Goal: Task Accomplishment & Management: Use online tool/utility

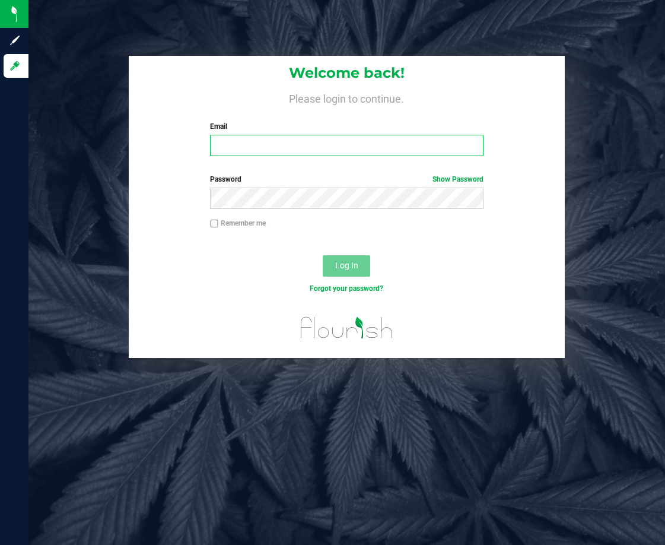
click at [229, 136] on input "Email" at bounding box center [346, 145] width 273 height 21
type input "[EMAIL_ADDRESS][DOMAIN_NAME]"
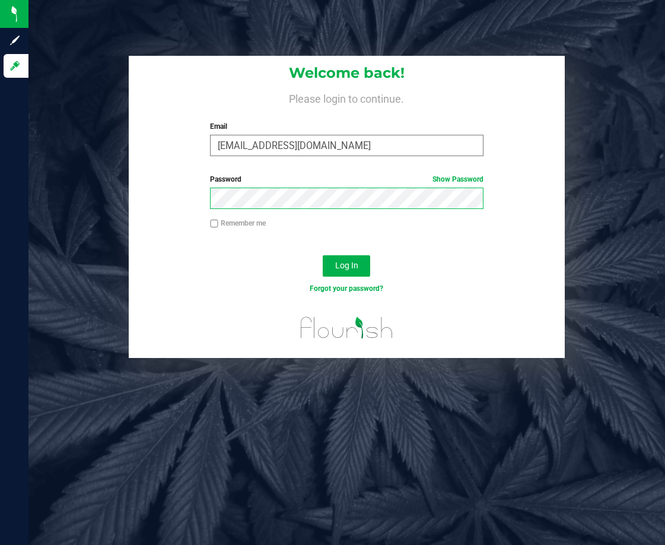
click at [323, 255] on button "Log In" at bounding box center [346, 265] width 47 height 21
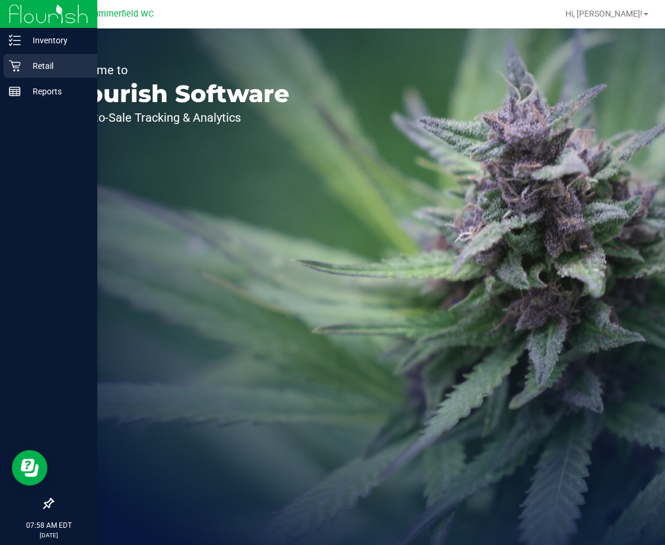
click at [30, 68] on p "Retail" at bounding box center [56, 66] width 71 height 14
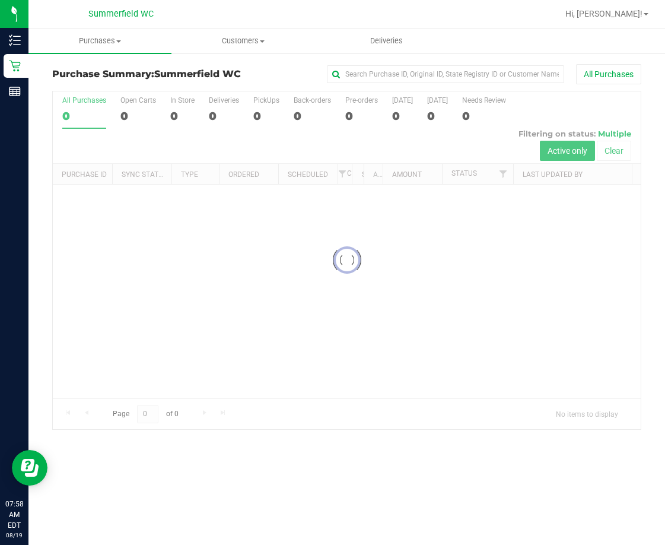
click at [144, 243] on div at bounding box center [347, 260] width 588 height 338
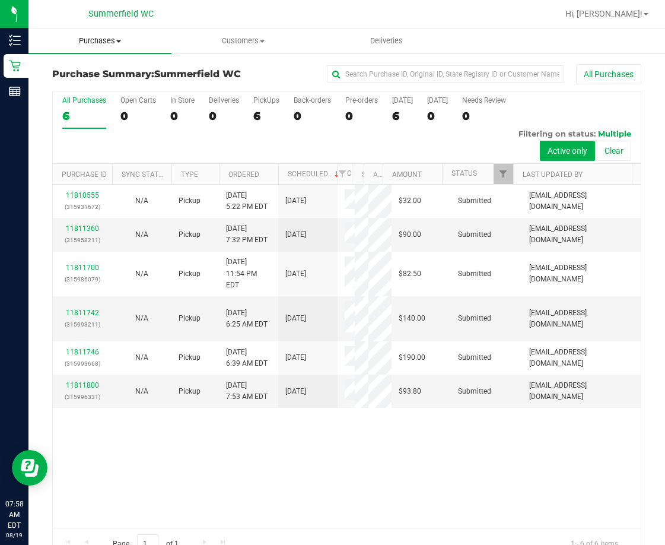
click at [93, 44] on span "Purchases" at bounding box center [99, 41] width 143 height 11
click at [95, 84] on span "Fulfillment" at bounding box center [65, 86] width 74 height 10
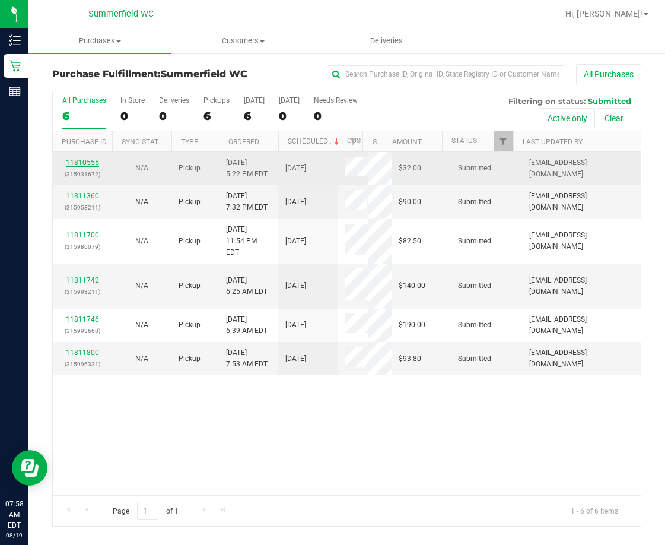
click at [82, 161] on link "11810555" at bounding box center [82, 162] width 33 height 8
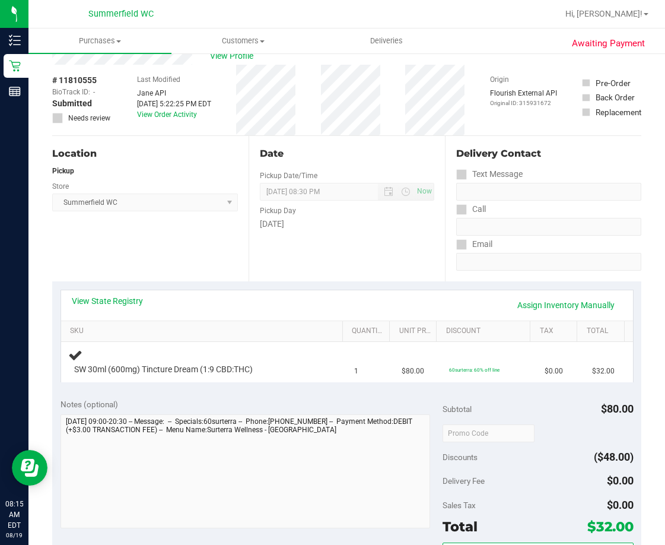
scroll to position [59, 0]
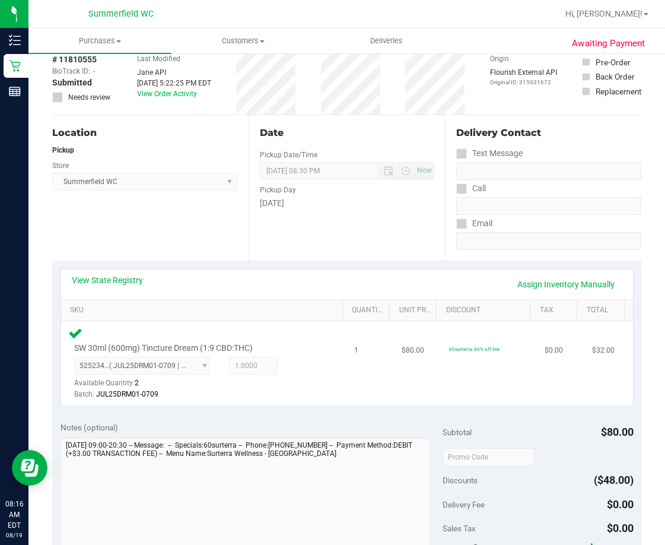
click at [292, 386] on div "5252340432692985 ( JUL25DRM01-0709 | orig: FLSRWGM-20250716-1104 ) 525234043269…" at bounding box center [196, 378] width 244 height 43
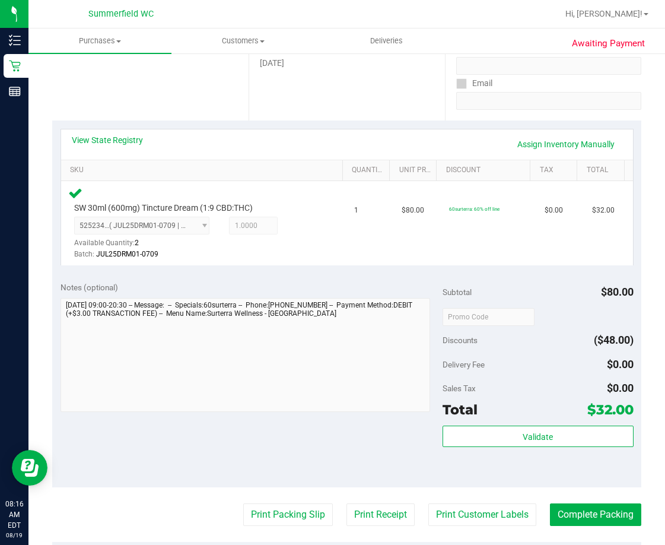
scroll to position [237, 0]
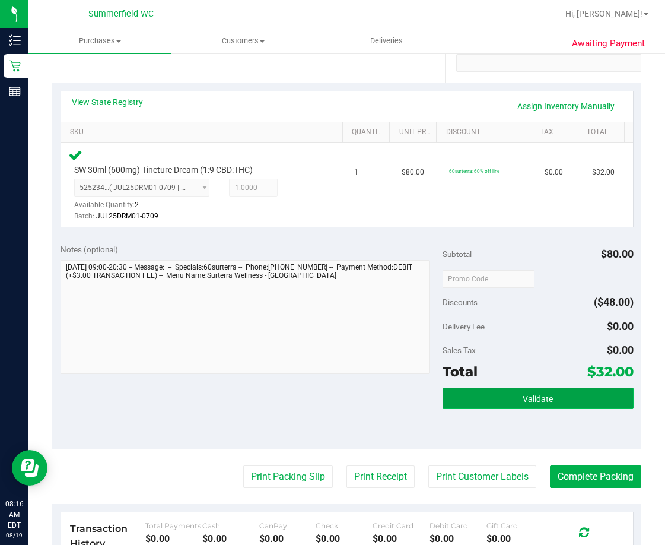
click at [523, 399] on span "Validate" at bounding box center [538, 398] width 30 height 9
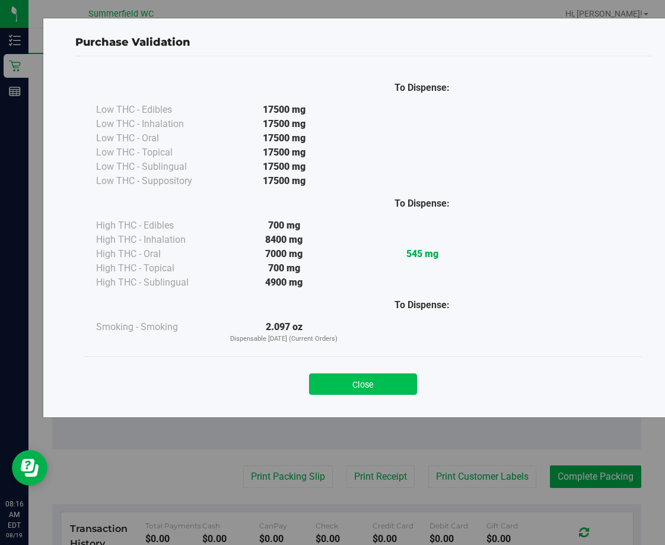
click at [390, 392] on button "Close" at bounding box center [363, 383] width 108 height 21
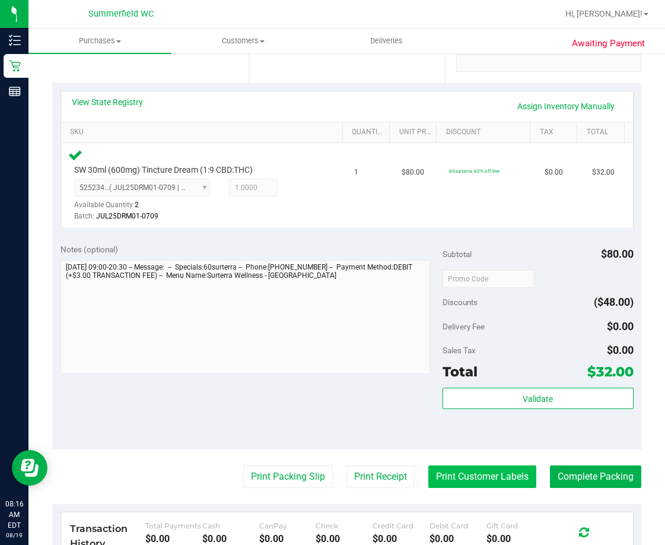
click at [481, 474] on button "Print Customer Labels" at bounding box center [482, 476] width 108 height 23
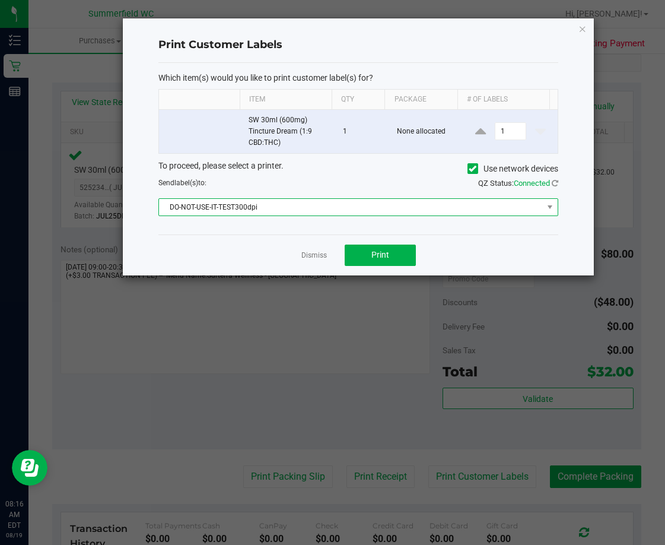
click at [383, 209] on span "DO-NOT-USE-IT-TEST300dpi" at bounding box center [350, 207] width 383 height 17
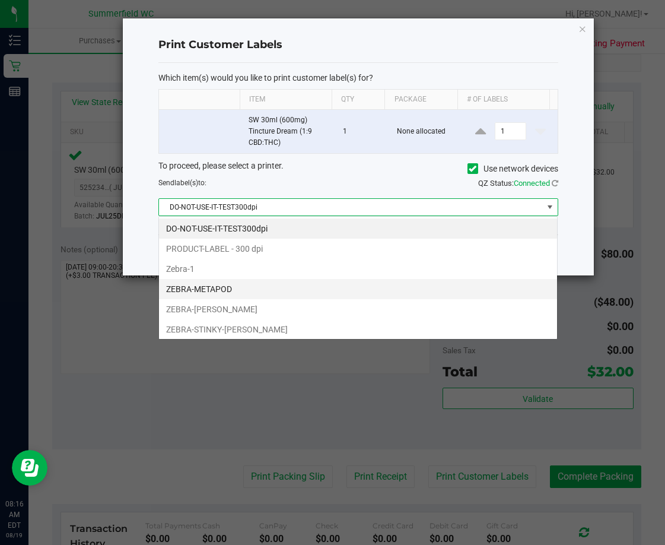
scroll to position [18, 399]
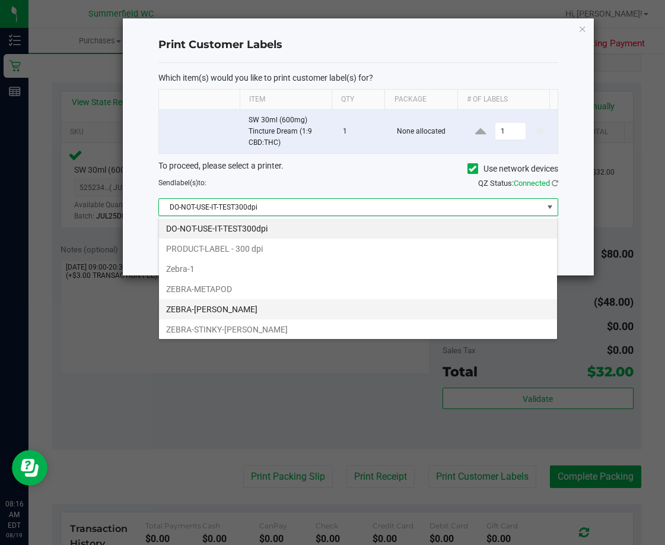
click at [227, 311] on li "ZEBRA-[PERSON_NAME]" at bounding box center [358, 309] width 398 height 20
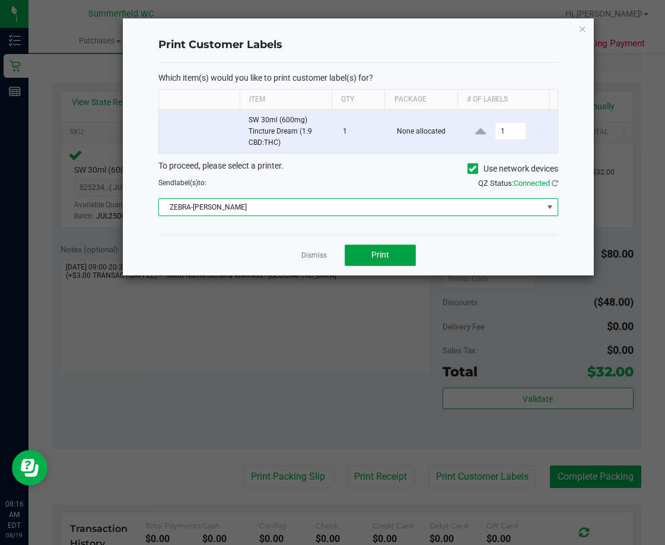
click at [387, 257] on span "Print" at bounding box center [380, 254] width 18 height 9
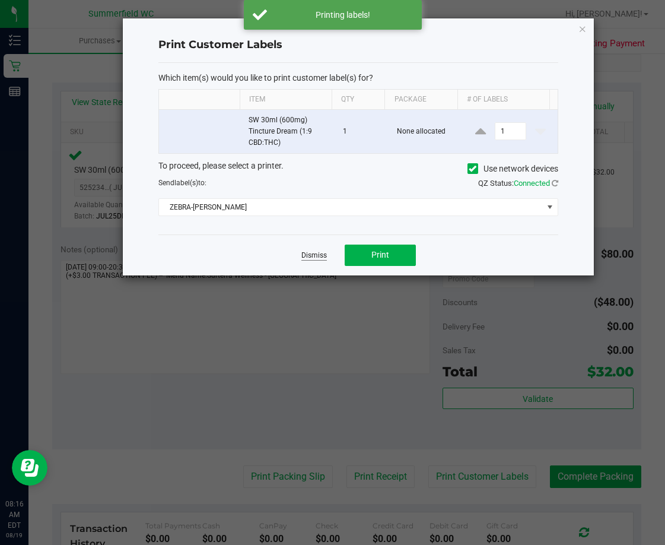
click at [313, 253] on link "Dismiss" at bounding box center [314, 255] width 26 height 10
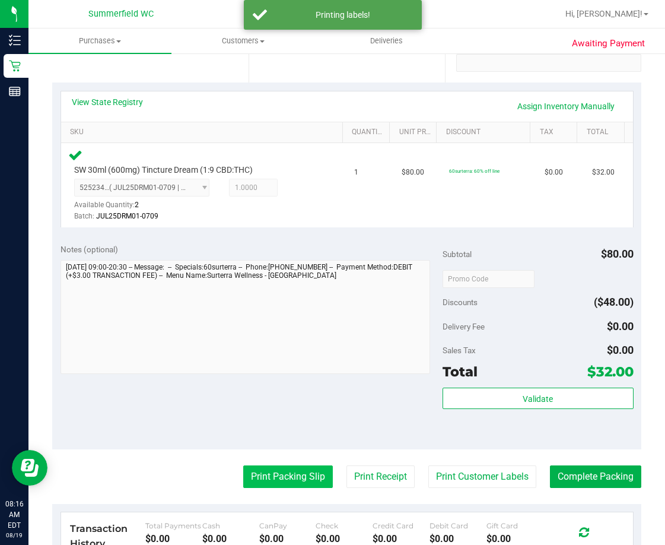
click at [286, 478] on button "Print Packing Slip" at bounding box center [288, 476] width 90 height 23
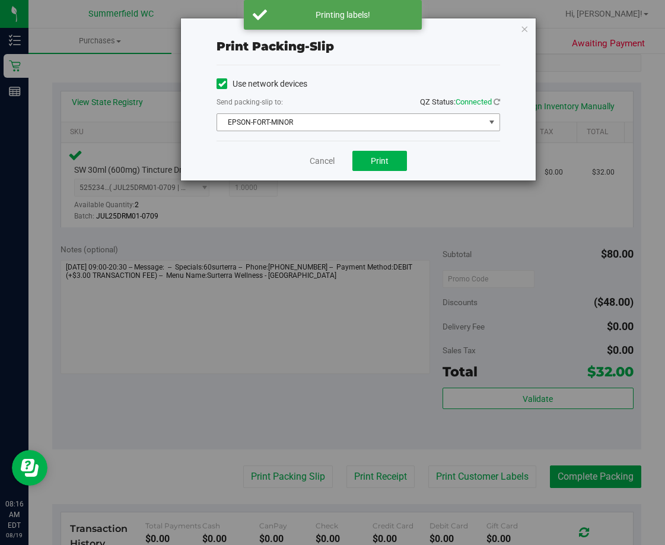
click at [294, 123] on span "EPSON-FORT-MINOR" at bounding box center [351, 122] width 268 height 17
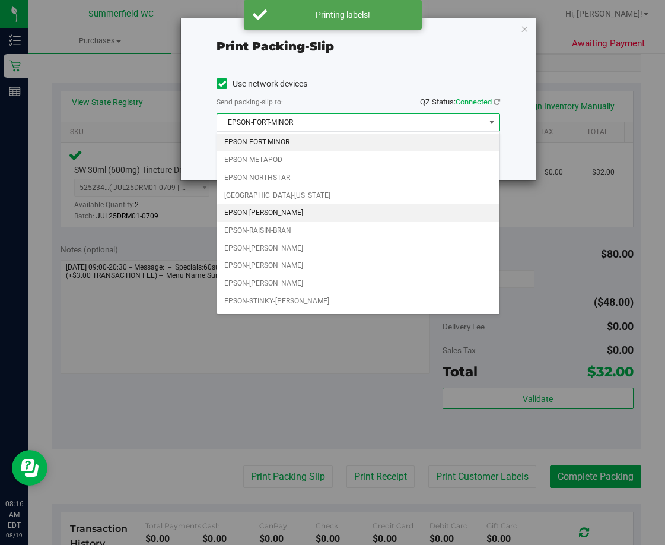
click at [263, 206] on li "EPSON-[PERSON_NAME]" at bounding box center [358, 213] width 282 height 18
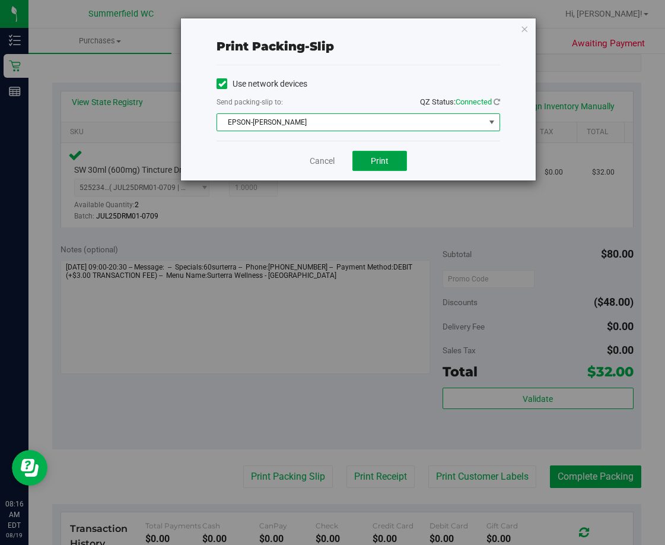
click at [378, 159] on span "Print" at bounding box center [380, 160] width 18 height 9
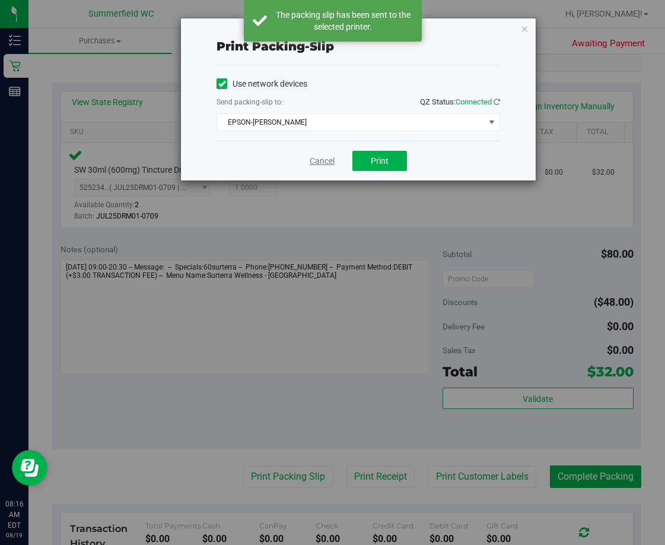
click at [322, 162] on link "Cancel" at bounding box center [322, 161] width 25 height 12
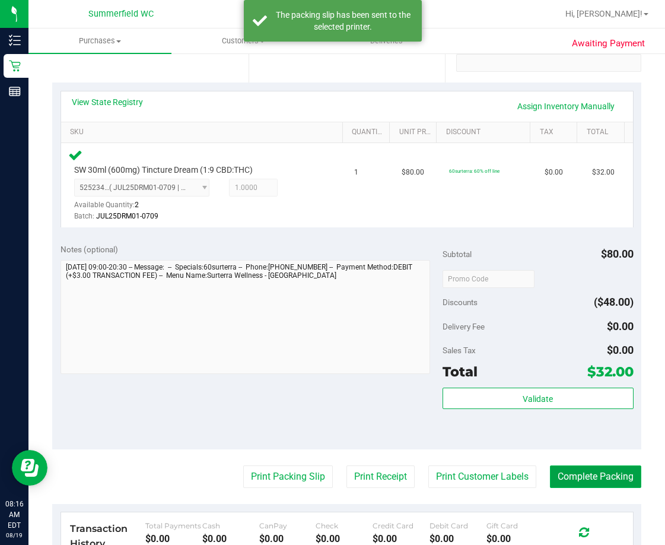
drag, startPoint x: 562, startPoint y: 477, endPoint x: 273, endPoint y: 396, distance: 299.9
click at [561, 476] on button "Complete Packing" at bounding box center [595, 476] width 91 height 23
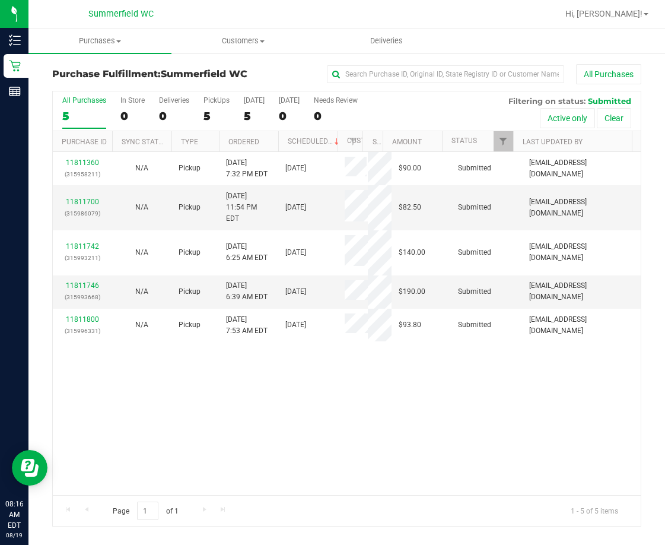
click at [316, 412] on div "11811360 (315958211) N/A Pickup [DATE] 7:32 PM EDT 8/19/2025 $90.00 Submitted […" at bounding box center [347, 323] width 588 height 343
click at [101, 38] on span "Purchases" at bounding box center [99, 41] width 143 height 11
click at [84, 81] on span "Fulfillment" at bounding box center [65, 86] width 74 height 10
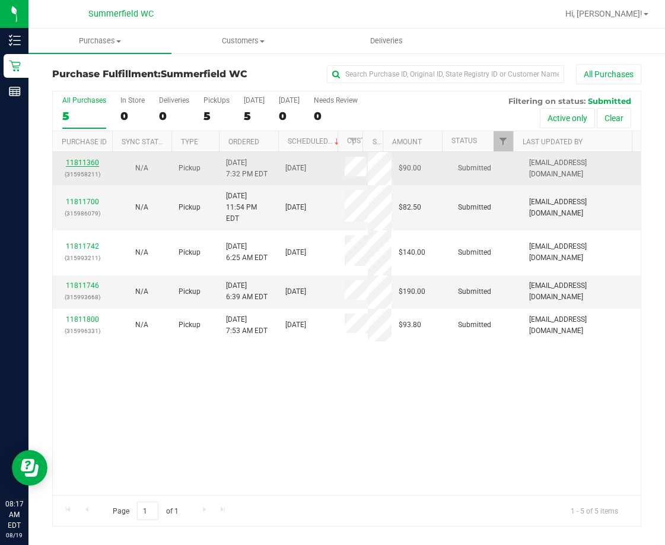
click at [84, 162] on link "11811360" at bounding box center [82, 162] width 33 height 8
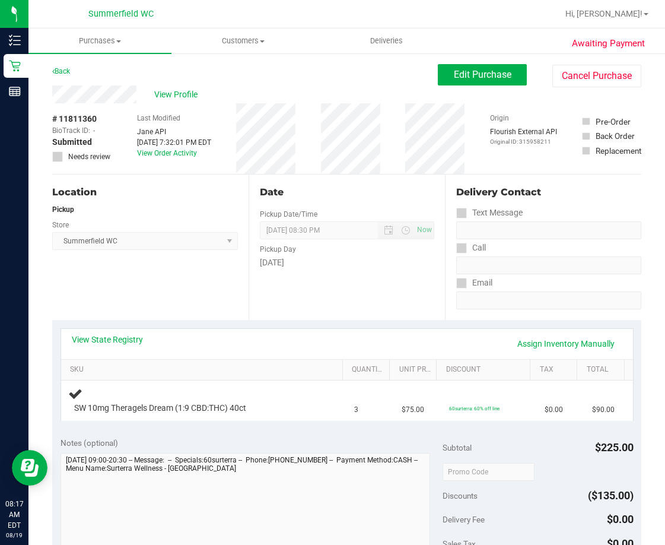
click at [348, 77] on div "Back Edit Purchase Cancel Purchase" at bounding box center [346, 74] width 589 height 21
click at [116, 275] on div "Location Pickup Store [PERSON_NAME] Select Store [PERSON_NAME][GEOGRAPHIC_DATA]…" at bounding box center [150, 246] width 196 height 145
click at [159, 306] on div "Location Pickup Store [PERSON_NAME] Select Store [PERSON_NAME][GEOGRAPHIC_DATA]…" at bounding box center [150, 246] width 196 height 145
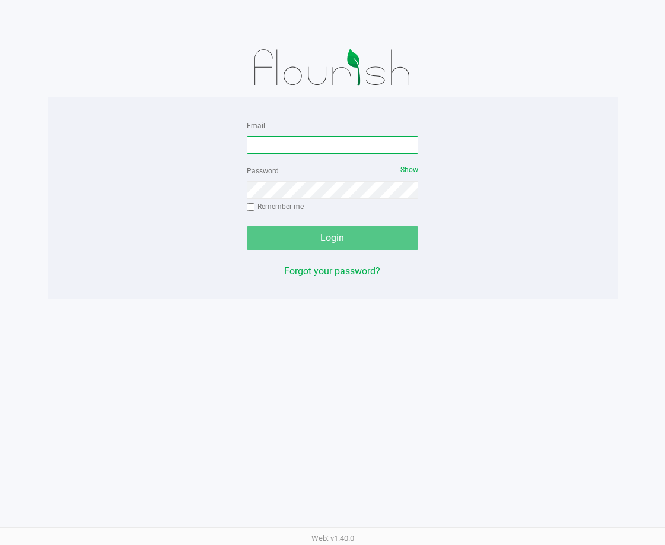
click at [324, 142] on input "Email" at bounding box center [333, 145] width 172 height 18
type input "msingleton@liveparallel.com"
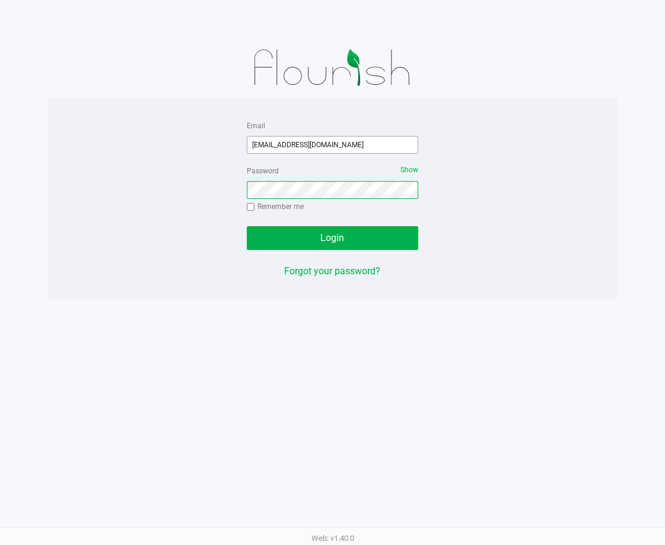
click at [247, 226] on button "Login" at bounding box center [333, 238] width 172 height 24
